Goal: Task Accomplishment & Management: Manage account settings

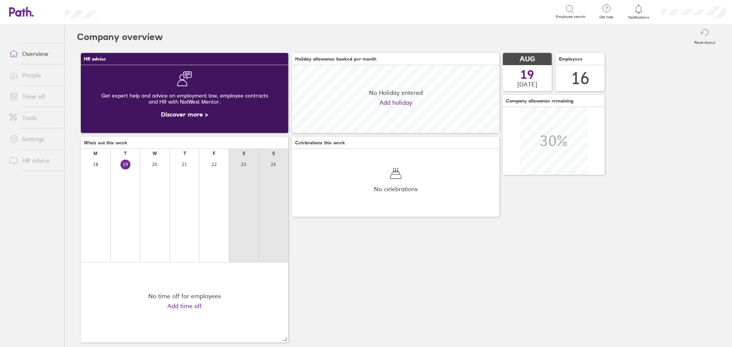
scroll to position [68, 207]
click at [32, 94] on link "Time off" at bounding box center [33, 96] width 61 height 15
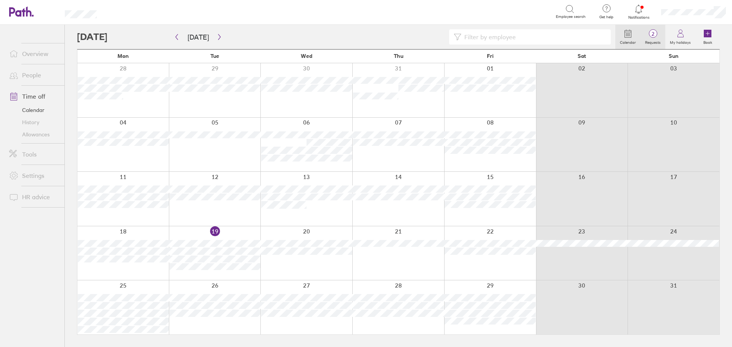
click at [653, 44] on label "Requests" at bounding box center [652, 41] width 25 height 7
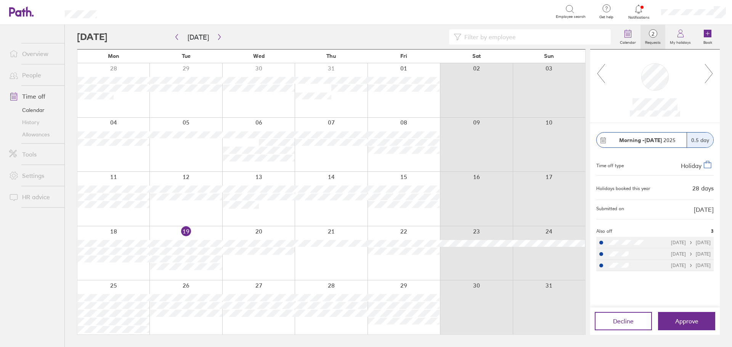
click at [708, 74] on icon at bounding box center [709, 73] width 10 height 21
